Goal: Task Accomplishment & Management: Use online tool/utility

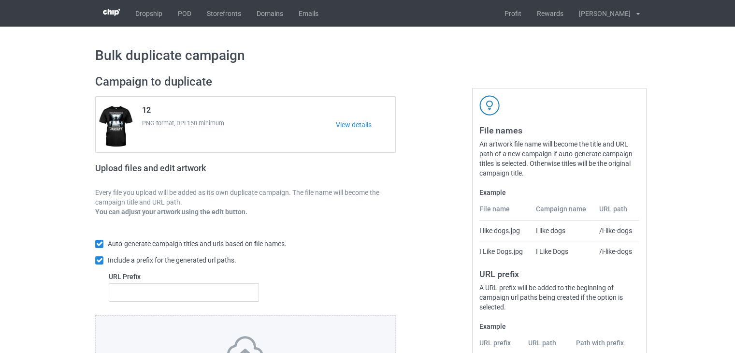
scroll to position [93, 0]
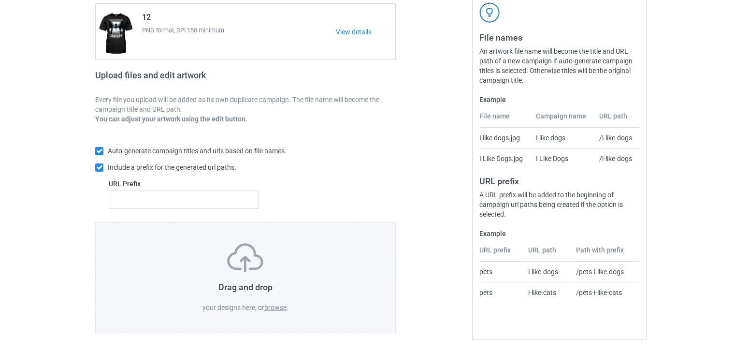
click at [272, 308] on label "browse" at bounding box center [275, 307] width 22 height 8
click at [0, 0] on input "browse" at bounding box center [0, 0] width 0 height 0
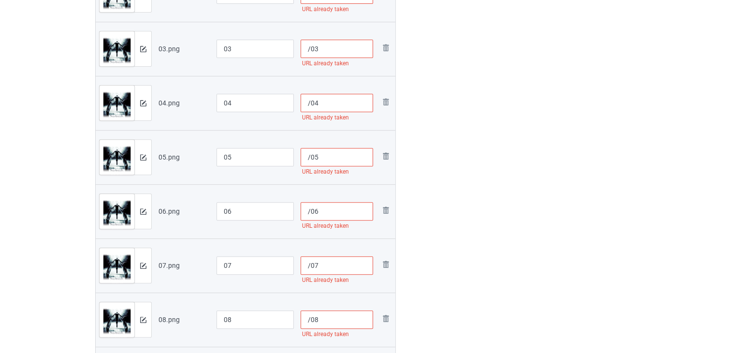
scroll to position [141, 0]
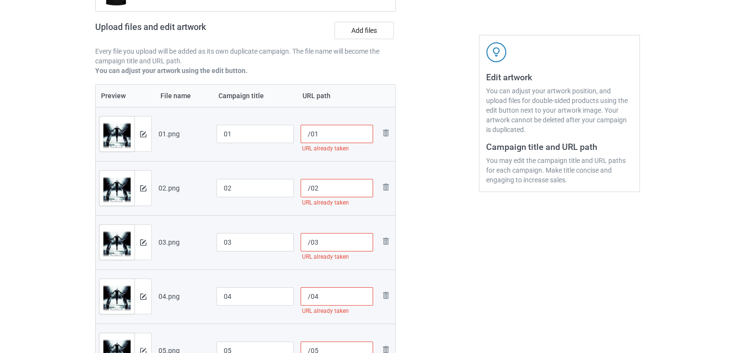
click at [311, 138] on input "/01" at bounding box center [336, 134] width 73 height 18
paste input "sku-chauu"
type input "/sku-chauu01"
click at [311, 191] on input "/02" at bounding box center [336, 188] width 73 height 18
paste input "sku-chauu"
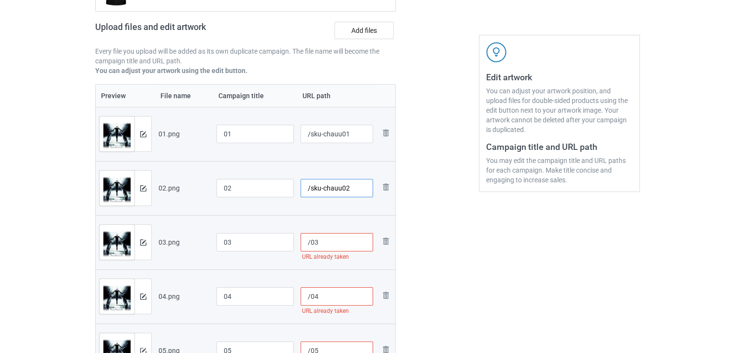
type input "/sku-chauu02"
click at [309, 236] on input "/03" at bounding box center [336, 242] width 73 height 18
paste input "sku-chauu"
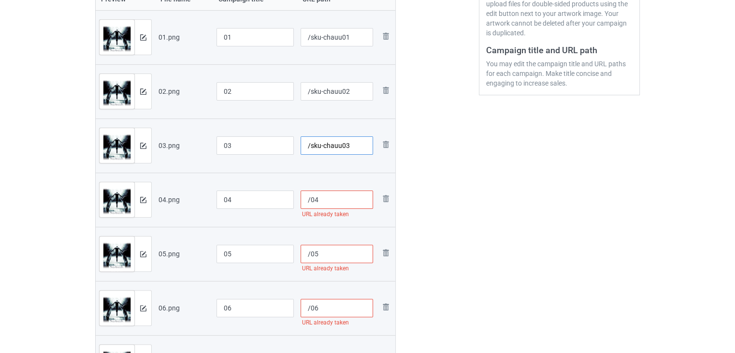
type input "/sku-chauu03"
click at [310, 201] on input "/04" at bounding box center [336, 199] width 73 height 18
paste input "sku-chauu"
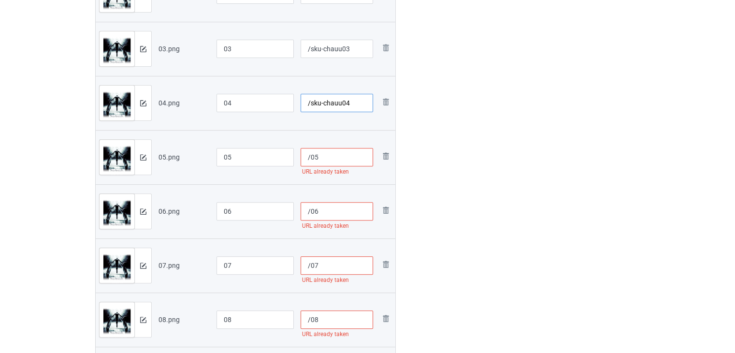
type input "/sku-chauu04"
click at [310, 158] on input "/05" at bounding box center [336, 157] width 73 height 18
paste input "sku-chauu"
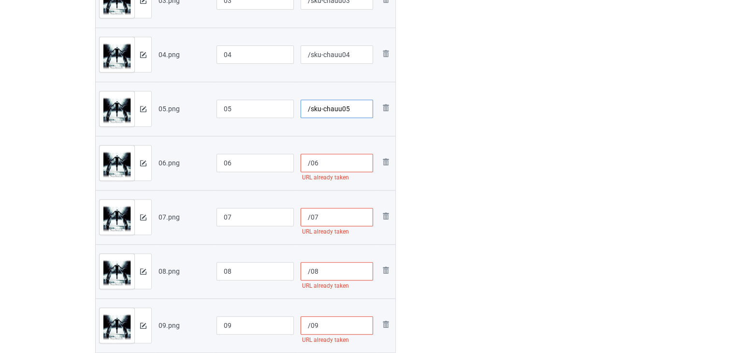
type input "/sku-chauu05"
click at [310, 159] on input "/06" at bounding box center [336, 163] width 73 height 18
paste input "sku-chauu"
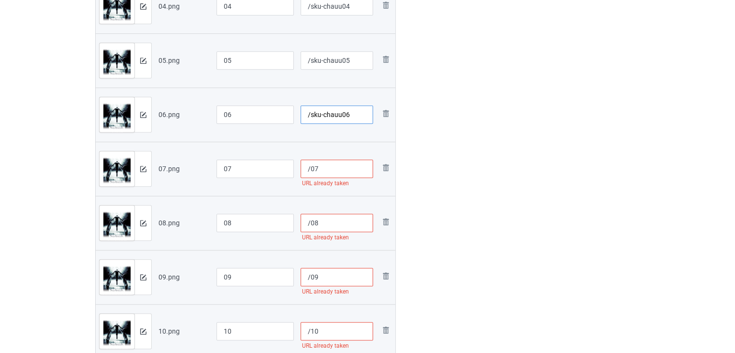
type input "/sku-chauu06"
click at [311, 169] on input "/07" at bounding box center [336, 168] width 73 height 18
paste input "sku-chauu"
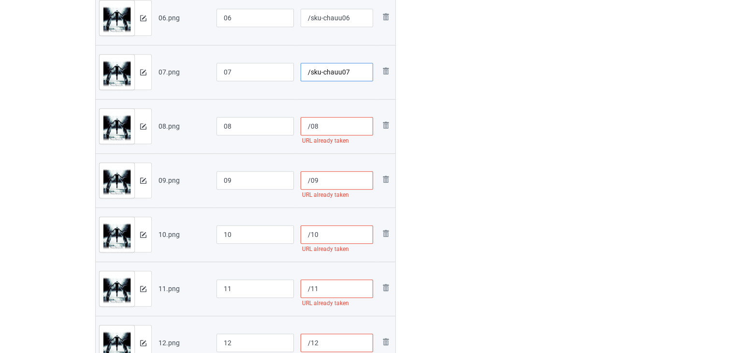
type input "/sku-chauu07"
click at [311, 130] on input "/08" at bounding box center [336, 126] width 73 height 18
paste input "sku-chauu"
type input "/sku-chauu08"
click at [312, 180] on input "/09" at bounding box center [336, 180] width 73 height 18
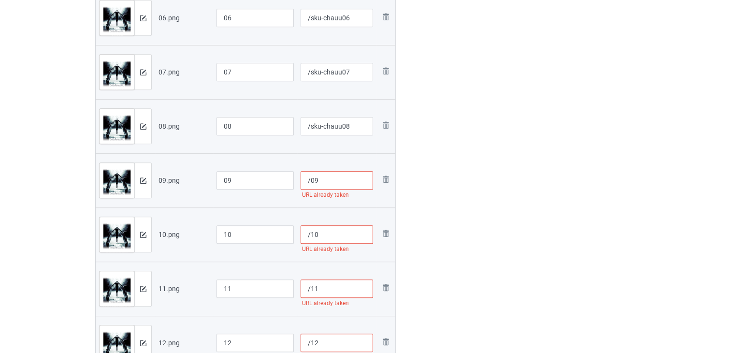
click at [310, 180] on input "/09" at bounding box center [336, 180] width 73 height 18
paste input "sku-chauu"
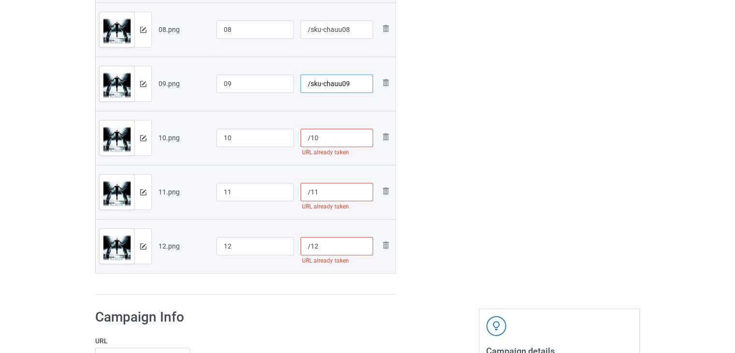
type input "/sku-chauu09"
click at [311, 140] on input "/10" at bounding box center [336, 137] width 73 height 18
paste input "sku-chauu"
type input "/sku-chauu10"
click at [310, 191] on input "/11" at bounding box center [336, 192] width 73 height 18
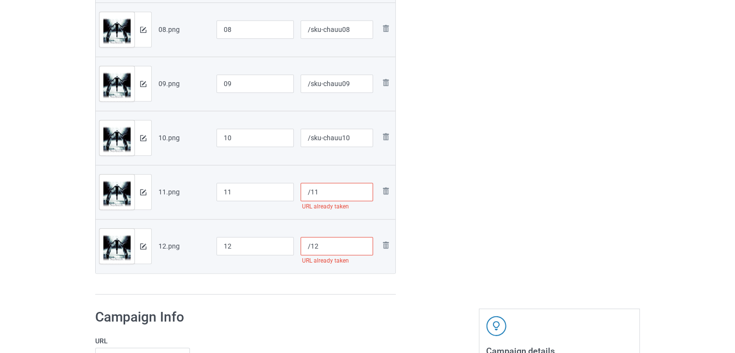
paste input "sku-chauu"
type input "/sku-chauu11"
click at [311, 242] on input "/12" at bounding box center [336, 246] width 73 height 18
paste input "sku-chauu"
type input "/sku-chauu12"
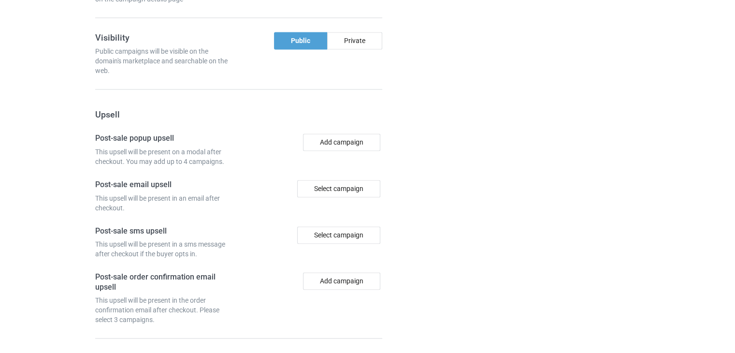
scroll to position [1470, 0]
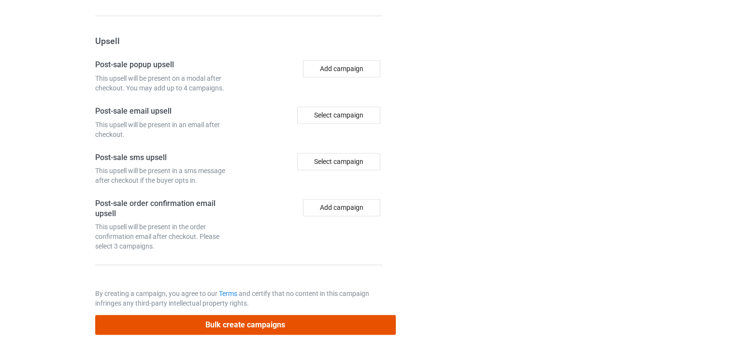
click at [217, 321] on button "Bulk create campaigns" at bounding box center [245, 324] width 300 height 20
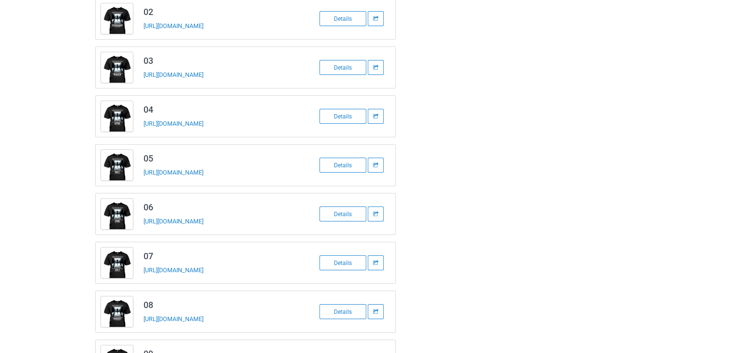
scroll to position [0, 0]
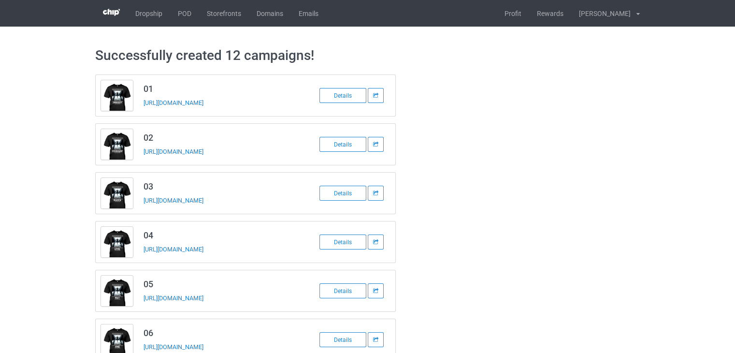
drag, startPoint x: 250, startPoint y: 102, endPoint x: 141, endPoint y: 109, distance: 109.3
click at [141, 109] on td "01 [URL][DOMAIN_NAME]" at bounding box center [219, 95] width 163 height 41
copy link "[URL][DOMAIN_NAME]"
click at [259, 152] on div "[URL][DOMAIN_NAME]" at bounding box center [210, 151] width 135 height 10
drag, startPoint x: 255, startPoint y: 151, endPoint x: 140, endPoint y: 153, distance: 115.5
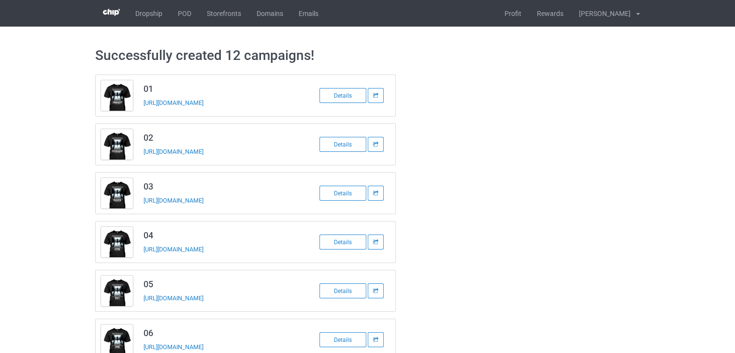
click at [140, 153] on td "02 [URL][DOMAIN_NAME]" at bounding box center [219, 144] width 163 height 41
copy link "[URL][DOMAIN_NAME]"
drag, startPoint x: 253, startPoint y: 201, endPoint x: 141, endPoint y: 207, distance: 112.2
click at [141, 207] on td "03 [URL][DOMAIN_NAME]" at bounding box center [219, 192] width 163 height 41
copy link "[URL][DOMAIN_NAME]"
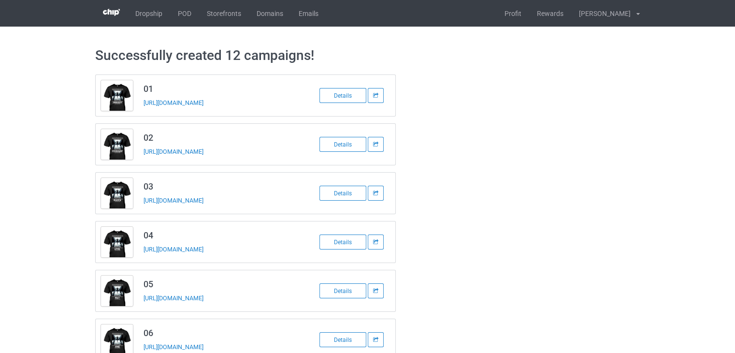
click at [52, 156] on div "Successfully created 12 campaigns! 01 [URL][DOMAIN_NAME] Details 02 [URL][DOMAI…" at bounding box center [367, 350] width 735 height 647
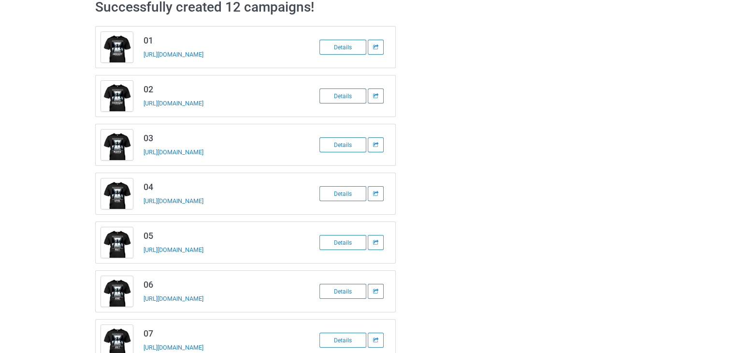
drag, startPoint x: 256, startPoint y: 203, endPoint x: 142, endPoint y: 204, distance: 113.5
click at [142, 204] on td "04 [URL][DOMAIN_NAME]" at bounding box center [219, 193] width 163 height 41
copy link "[URL][DOMAIN_NAME]"
drag, startPoint x: 253, startPoint y: 250, endPoint x: 142, endPoint y: 253, distance: 111.6
click at [142, 253] on td "05 [URL][DOMAIN_NAME]" at bounding box center [219, 242] width 163 height 41
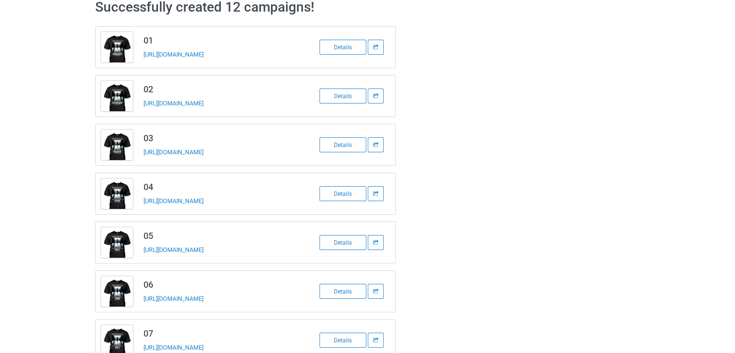
copy link "[URL][DOMAIN_NAME]"
drag, startPoint x: 245, startPoint y: 296, endPoint x: 143, endPoint y: 298, distance: 102.4
click at [143, 298] on div "[URL][DOMAIN_NAME]" at bounding box center [210, 298] width 135 height 10
copy link "[URL][DOMAIN_NAME]"
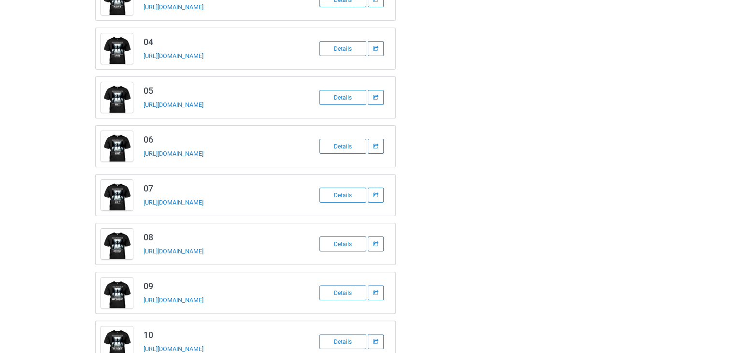
scroll to position [319, 0]
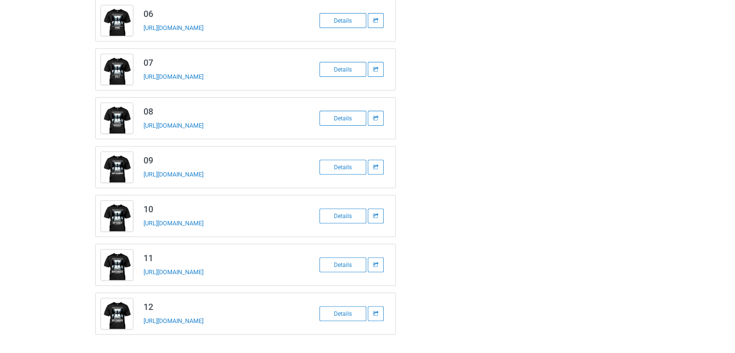
click at [478, 233] on div "01 [URL][DOMAIN_NAME] Details 02 [URL][DOMAIN_NAME] Details 03 [URL][DOMAIN_NAM…" at bounding box center [367, 45] width 558 height 592
drag, startPoint x: 259, startPoint y: 221, endPoint x: 143, endPoint y: 225, distance: 116.5
click at [143, 225] on div "[URL][DOMAIN_NAME]" at bounding box center [210, 223] width 135 height 10
copy link "[URL][DOMAIN_NAME]"
drag, startPoint x: 255, startPoint y: 171, endPoint x: 141, endPoint y: 174, distance: 114.0
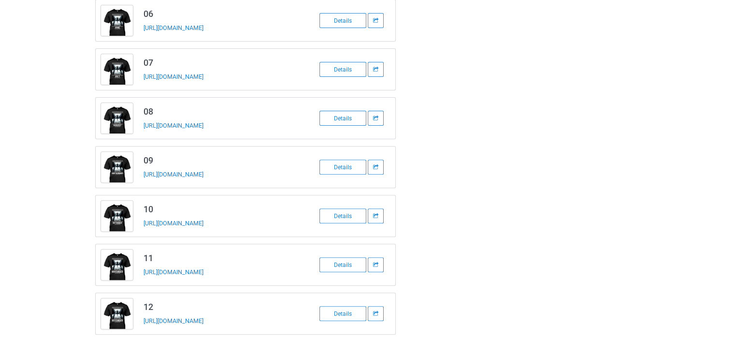
click at [141, 174] on td "09 [URL][DOMAIN_NAME]" at bounding box center [219, 166] width 163 height 41
copy link "[URL][DOMAIN_NAME]"
drag, startPoint x: 250, startPoint y: 124, endPoint x: 138, endPoint y: 128, distance: 112.6
click at [138, 128] on td "08 [URL][DOMAIN_NAME]" at bounding box center [219, 118] width 163 height 41
copy link "[URL][DOMAIN_NAME]"
